Goal: Find specific page/section: Find specific page/section

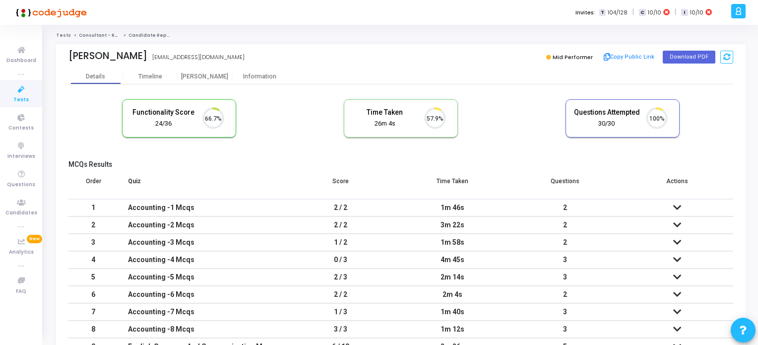
scroll to position [20, 25]
click at [14, 95] on link "Tests" at bounding box center [21, 93] width 42 height 27
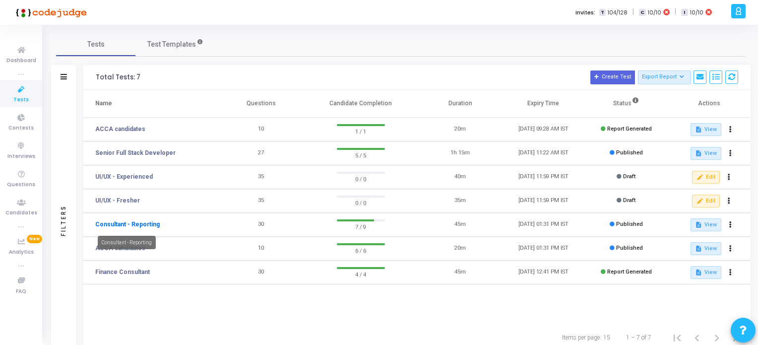
click at [143, 224] on link "Consultant - Reporting" at bounding box center [127, 224] width 65 height 9
